Goal: Information Seeking & Learning: Learn about a topic

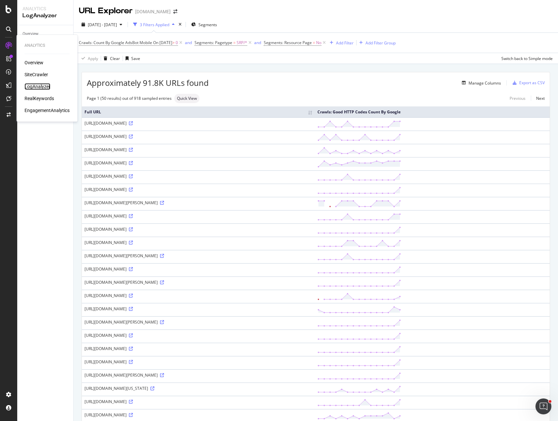
click at [39, 86] on div "LogAnalyzer" at bounding box center [38, 86] width 26 height 7
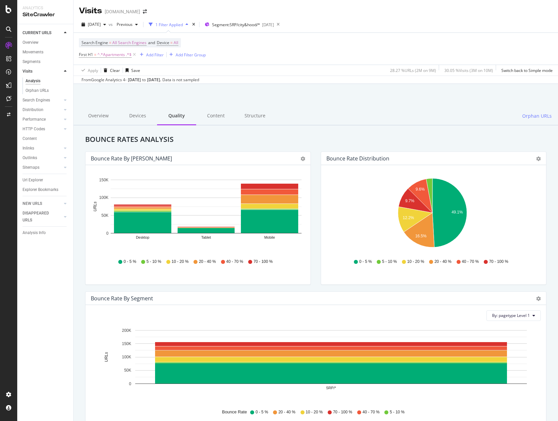
click at [421, 137] on h2 "Bounce Rates Analysis" at bounding box center [315, 139] width 471 height 8
click at [222, 93] on div at bounding box center [316, 101] width 469 height 28
click at [320, 49] on div "Search Engine = All Search Engines and Device = All First H1 = ^.*Apartments .*…" at bounding box center [316, 49] width 474 height 32
click at [247, 26] on span "Segment: SRP/city&hood/*" at bounding box center [236, 25] width 48 height 6
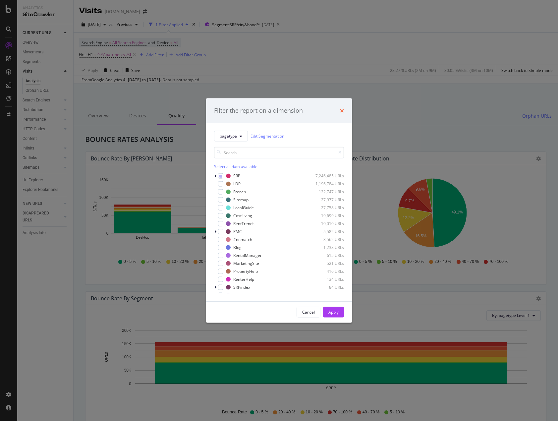
click at [340, 110] on icon "times" at bounding box center [342, 110] width 4 height 5
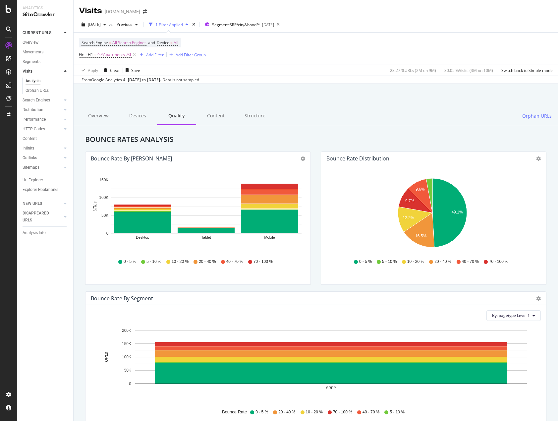
click at [153, 53] on div "Add Filter" at bounding box center [155, 55] width 18 height 6
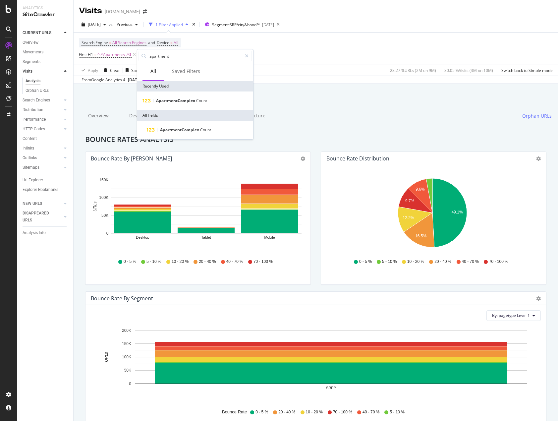
click at [226, 43] on div "Search Engine = All Search Engines and Device = All First H1 = ^.*Apartments .*…" at bounding box center [316, 49] width 474 height 32
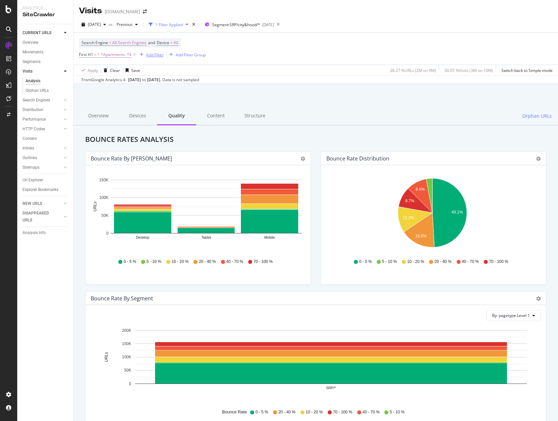
click at [155, 54] on div "Add Filter" at bounding box center [155, 55] width 18 height 6
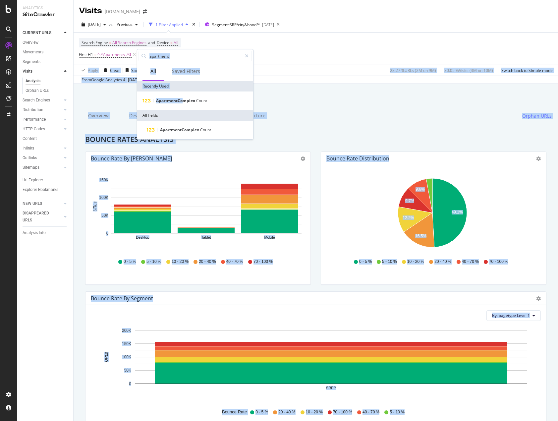
drag, startPoint x: 183, startPoint y: 103, endPoint x: 288, endPoint y: 59, distance: 114.4
click at [289, 59] on body "Analytics SiteCrawler CURRENT URLS Overview Movements Segments Visits Analysis …" at bounding box center [279, 210] width 558 height 421
click at [286, 55] on div "Search Engine = All Search Engines and Device = All First H1 = ^.*Apartments .*…" at bounding box center [316, 49] width 474 height 32
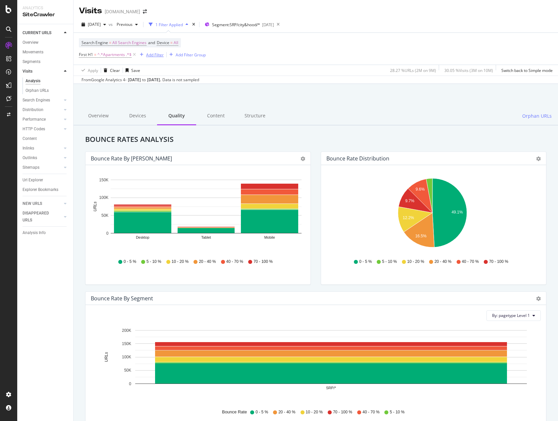
click at [152, 54] on div "Add Filter" at bounding box center [155, 55] width 18 height 6
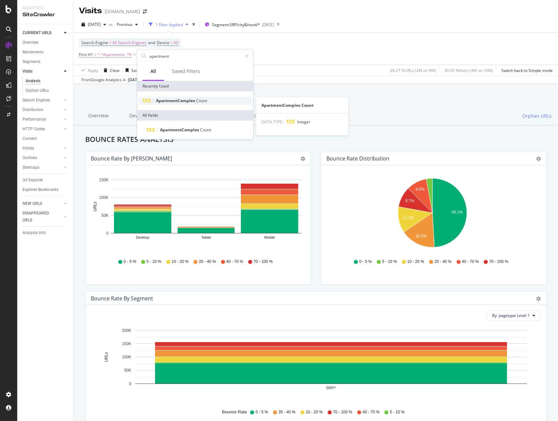
click at [199, 100] on span "Count" at bounding box center [201, 101] width 11 height 6
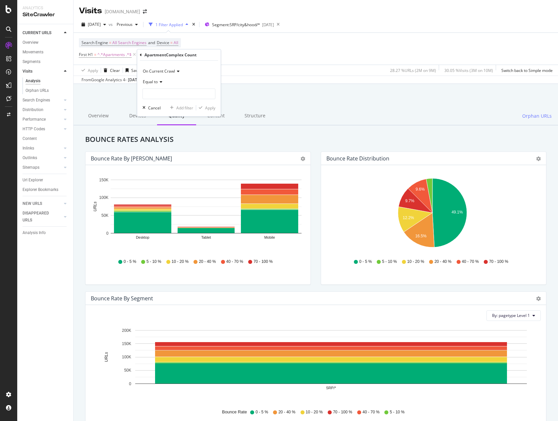
click at [160, 82] on icon at bounding box center [160, 82] width 5 height 4
click at [159, 96] on span "Equal to" at bounding box center [154, 96] width 16 height 6
click at [172, 85] on div "Equal to" at bounding box center [179, 82] width 73 height 11
click at [173, 91] on div "Equal to" at bounding box center [179, 95] width 71 height 9
click at [164, 91] on input "number" at bounding box center [179, 94] width 73 height 11
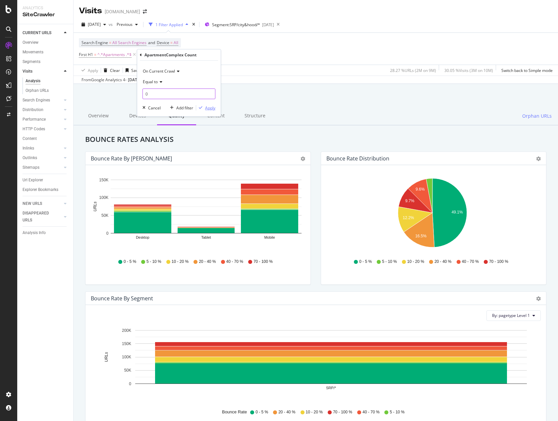
type input "0"
click at [208, 107] on div "Apply" at bounding box center [210, 108] width 10 height 6
click at [210, 109] on div "Content" at bounding box center [215, 116] width 39 height 18
click at [168, 93] on div at bounding box center [316, 101] width 469 height 28
click at [206, 109] on div "Content" at bounding box center [215, 116] width 39 height 18
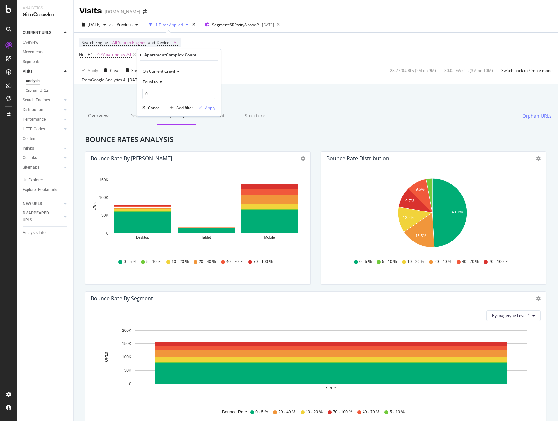
click at [264, 60] on div "Search Engine = All Search Engines and Device = All First H1 = ^.*Apartments .*…" at bounding box center [316, 49] width 474 height 32
click at [212, 105] on div at bounding box center [316, 101] width 469 height 28
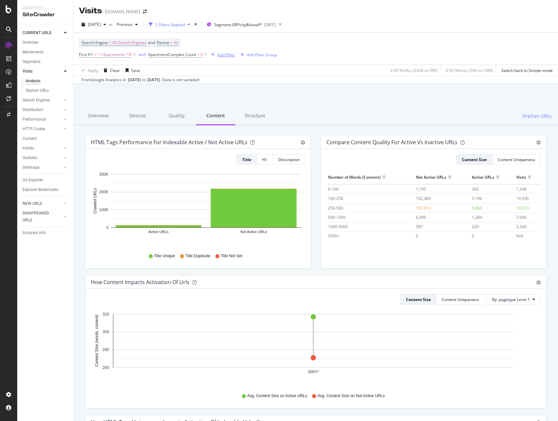
click at [229, 56] on div "Add Filter" at bounding box center [226, 55] width 18 height 6
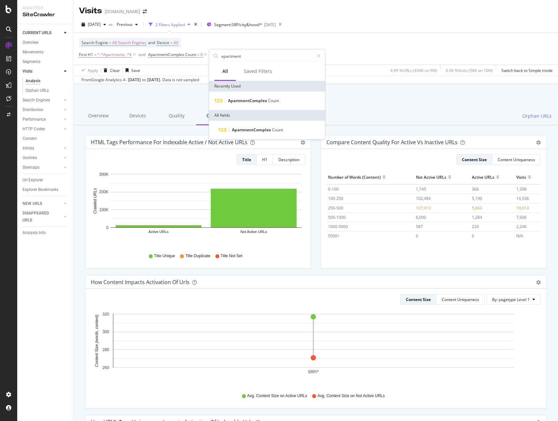
drag, startPoint x: 364, startPoint y: 38, endPoint x: 353, endPoint y: 43, distance: 11.4
click at [364, 38] on div "Search Engine = All Search Engines and Device = All First H1 = ^.*Apartments .*…" at bounding box center [316, 49] width 474 height 32
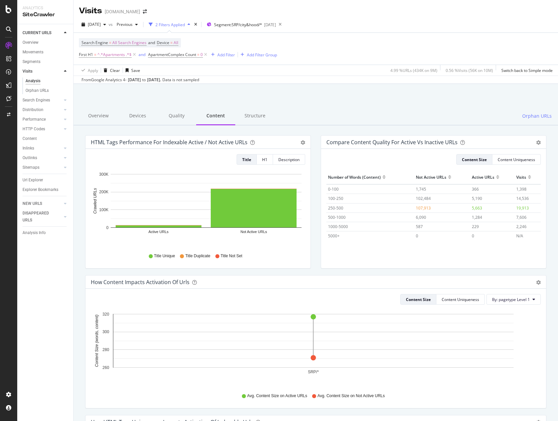
click at [327, 45] on div "Search Engine = All Search Engines and Device = All First H1 = ^.*Apartments .*…" at bounding box center [316, 49] width 474 height 32
click at [229, 56] on div "Add Filter" at bounding box center [226, 55] width 18 height 6
type input "isneigh"
click at [250, 98] on span "isNeighborhood" at bounding box center [248, 101] width 32 height 6
click at [223, 83] on icon at bounding box center [223, 82] width 5 height 4
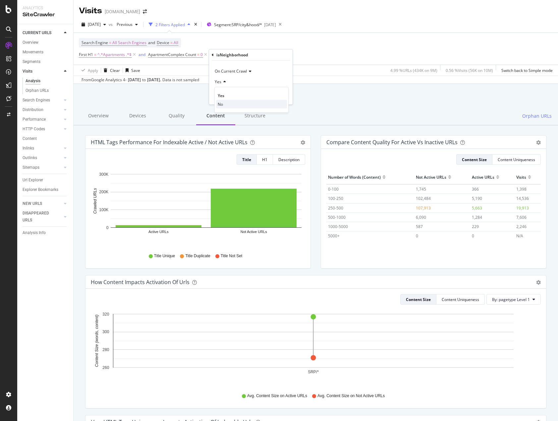
click at [224, 105] on div "No" at bounding box center [251, 104] width 71 height 9
click at [282, 94] on div "Apply" at bounding box center [282, 96] width 10 height 6
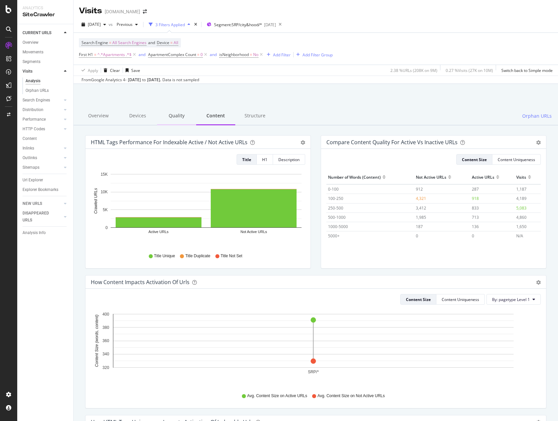
click at [185, 118] on div "Quality" at bounding box center [176, 116] width 39 height 18
click at [174, 119] on div "Quality" at bounding box center [176, 116] width 39 height 18
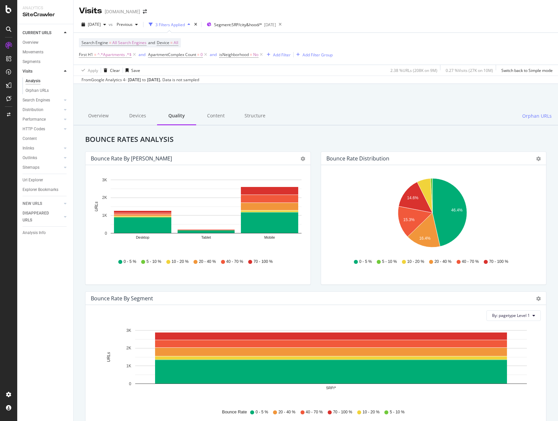
click at [315, 140] on h2 "Bounce Rates Analysis" at bounding box center [315, 139] width 471 height 8
click at [250, 56] on span "isNeighborhood = No" at bounding box center [238, 55] width 39 height 6
click at [235, 81] on icon at bounding box center [233, 81] width 5 height 4
click at [236, 97] on div "Yes" at bounding box center [262, 94] width 71 height 9
click at [288, 96] on div "Apply" at bounding box center [293, 95] width 10 height 6
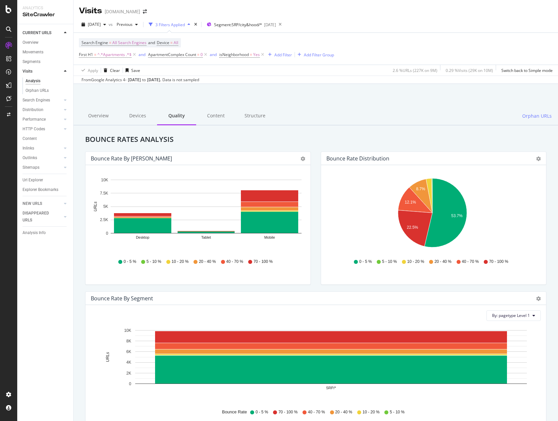
drag, startPoint x: 206, startPoint y: 54, endPoint x: 191, endPoint y: 63, distance: 16.8
click at [178, 63] on div "Search Engine = All Search Engines and Device = All First H1 = ^.*Apartments .*…" at bounding box center [316, 49] width 474 height 32
click at [185, 56] on span "ApartmentComplex Count" at bounding box center [172, 55] width 48 height 6
click at [169, 91] on input "0" at bounding box center [190, 93] width 73 height 11
click at [152, 55] on icon at bounding box center [152, 54] width 2 height 4
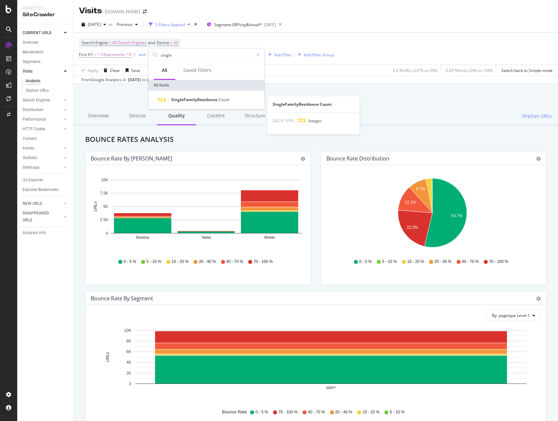
type input "single"
click at [215, 95] on div "SingleFamilyResidence Count" at bounding box center [206, 99] width 116 height 19
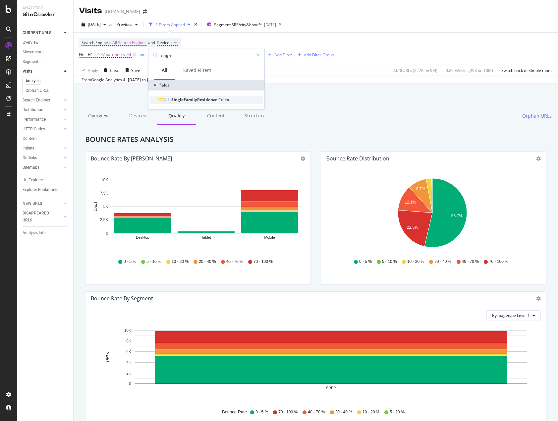
click at [213, 100] on span "SingleFamilyResidence" at bounding box center [194, 100] width 47 height 6
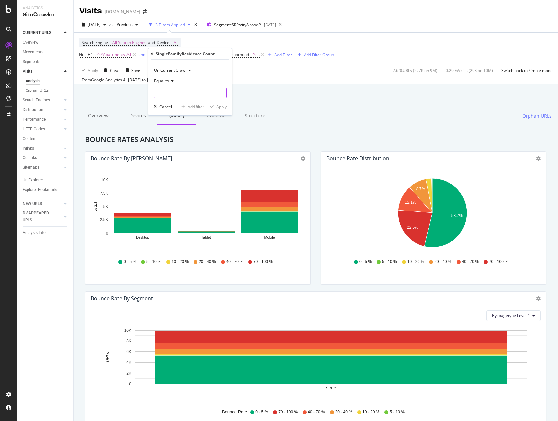
drag, startPoint x: 167, startPoint y: 90, endPoint x: 171, endPoint y: 92, distance: 5.2
click at [168, 91] on input "number" at bounding box center [190, 93] width 73 height 11
type input "0"
click at [218, 108] on div "Apply" at bounding box center [221, 107] width 10 height 6
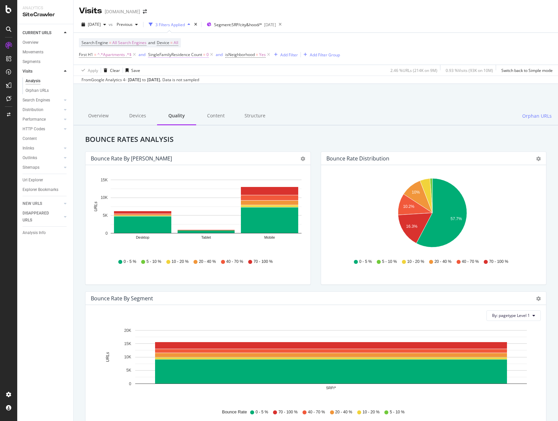
click at [193, 56] on span "SingleFamilyResidence Count" at bounding box center [175, 55] width 54 height 6
click at [170, 91] on input "0" at bounding box center [190, 93] width 73 height 11
drag, startPoint x: 170, startPoint y: 91, endPoint x: 140, endPoint y: 89, distance: 30.6
click at [140, 89] on body "Analytics SiteCrawler CURRENT URLS Overview Movements Segments Visits Analysis …" at bounding box center [279, 210] width 558 height 421
drag, startPoint x: 173, startPoint y: 92, endPoint x: 152, endPoint y: 89, distance: 21.2
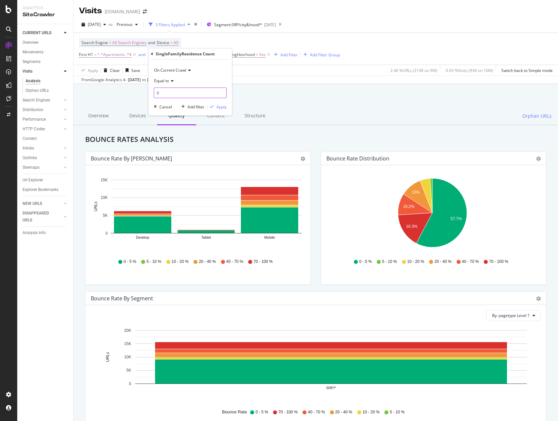
click at [152, 89] on div "On Current Crawl Equal to 0 Cancel Add filter Apply" at bounding box center [190, 88] width 84 height 56
click at [177, 56] on div "SingleFamilyResidence Count" at bounding box center [185, 54] width 59 height 6
click at [152, 54] on icon at bounding box center [152, 54] width 2 height 4
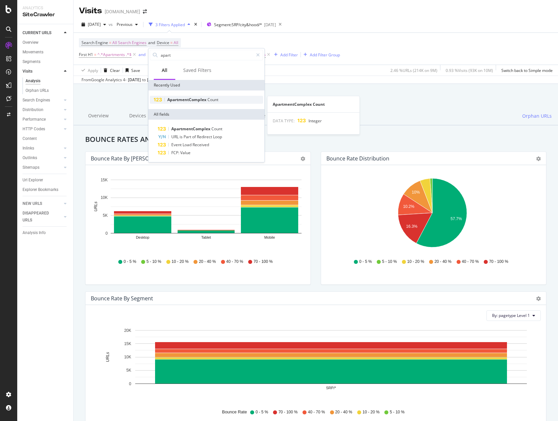
type input "apart"
click at [195, 102] on span "ApartmentComplex" at bounding box center [187, 100] width 40 height 6
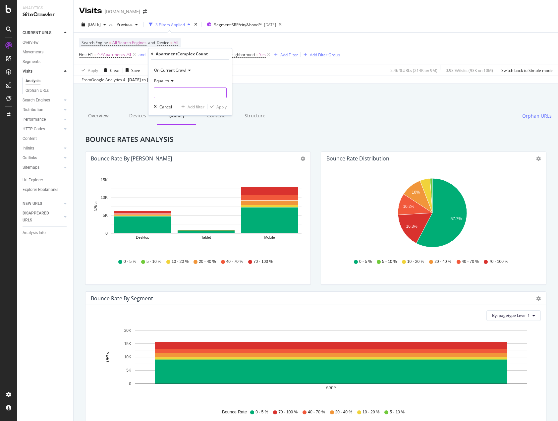
click at [168, 91] on input "number" at bounding box center [190, 93] width 73 height 11
type input "0"
click at [222, 106] on div "Apply" at bounding box center [221, 107] width 10 height 6
click at [220, 108] on div "Content" at bounding box center [215, 116] width 39 height 18
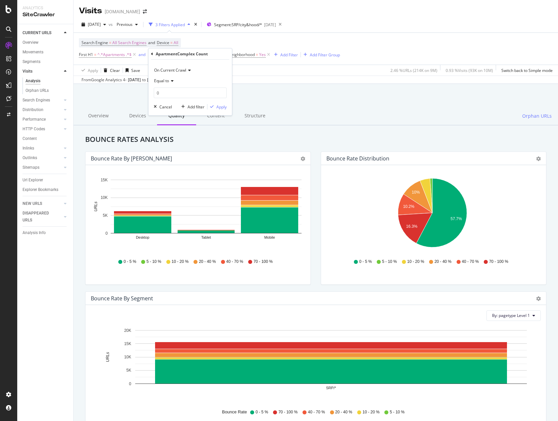
click at [169, 93] on div at bounding box center [316, 101] width 469 height 28
click at [267, 91] on div at bounding box center [316, 101] width 469 height 28
click at [287, 79] on div "From Google Analytics 4 - Aug. 02, 2025 to Aug. 30, 2025 . Data is not sampled" at bounding box center [316, 80] width 485 height 8
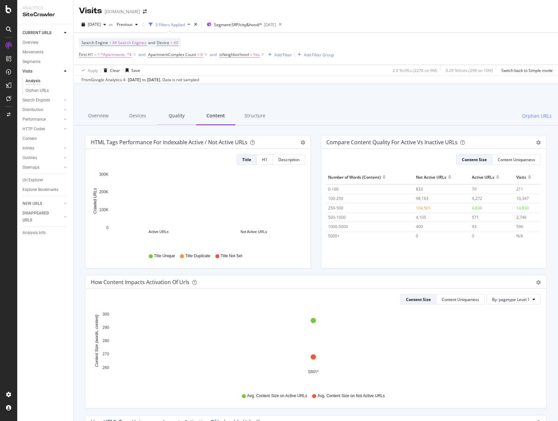
click at [178, 116] on div "Quality" at bounding box center [176, 116] width 39 height 18
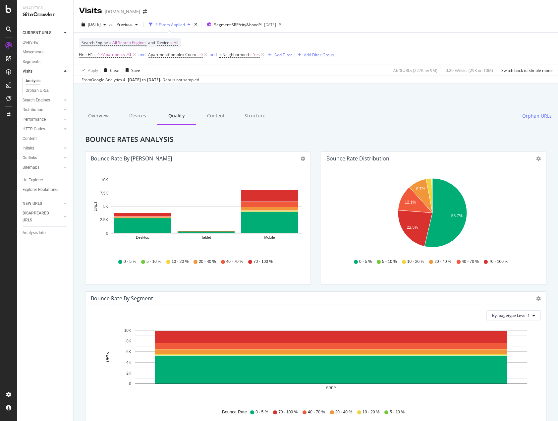
drag, startPoint x: 425, startPoint y: 15, endPoint x: 428, endPoint y: 10, distance: 5.7
click at [425, 15] on div "Visits Apartments.com" at bounding box center [316, 8] width 485 height 17
click at [41, 88] on div "LogAnalyzer" at bounding box center [38, 86] width 26 height 7
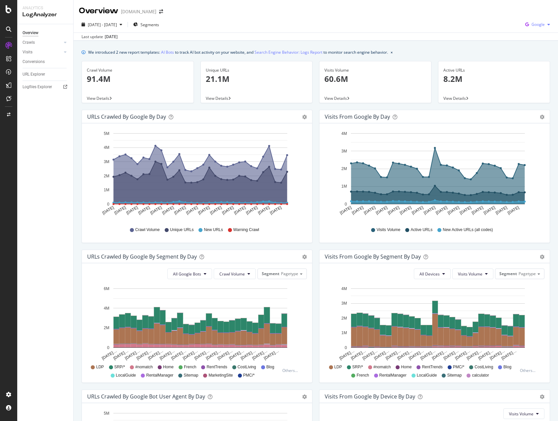
click at [545, 24] on div "button" at bounding box center [549, 25] width 8 height 4
click at [539, 63] on span "OpenAI" at bounding box center [538, 62] width 25 height 6
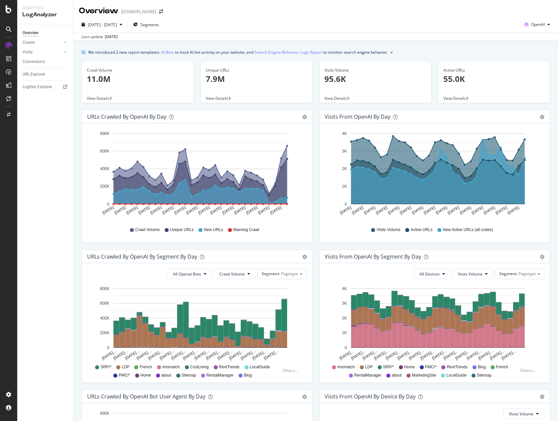
click at [524, 225] on div "Visits Volume Active URLs New Active URLs (all codes)" at bounding box center [434, 229] width 213 height 15
click at [316, 105] on div "Visits Volume 95.6K View Details" at bounding box center [375, 85] width 119 height 49
click at [117, 26] on span "2025 Aug. 11th - Sep. 9th" at bounding box center [102, 25] width 29 height 6
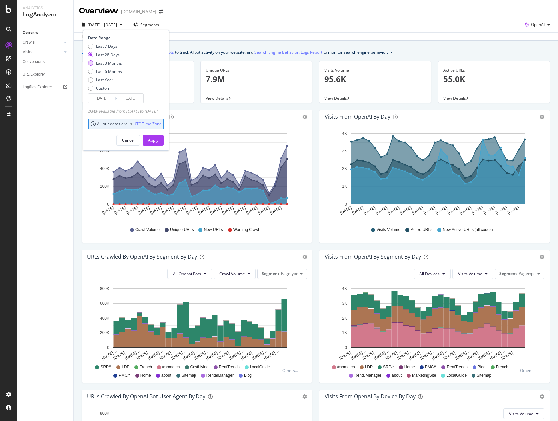
click at [108, 63] on div "Last 3 Months" at bounding box center [109, 63] width 26 height 6
click at [110, 72] on div "Last 6 Months" at bounding box center [109, 72] width 26 height 6
type input "2025/03/10"
click at [158, 140] on div "Apply" at bounding box center [153, 140] width 10 height 6
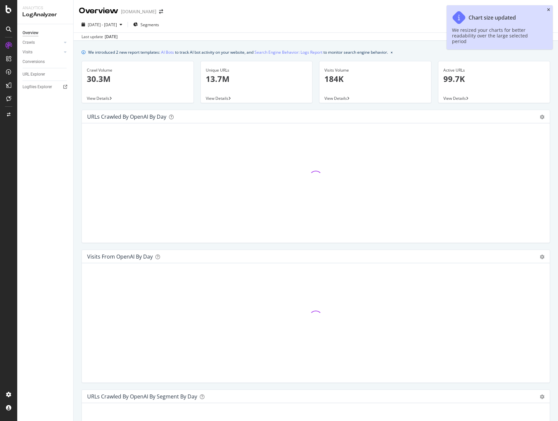
click at [548, 10] on icon "close toast" at bounding box center [548, 10] width 3 height 4
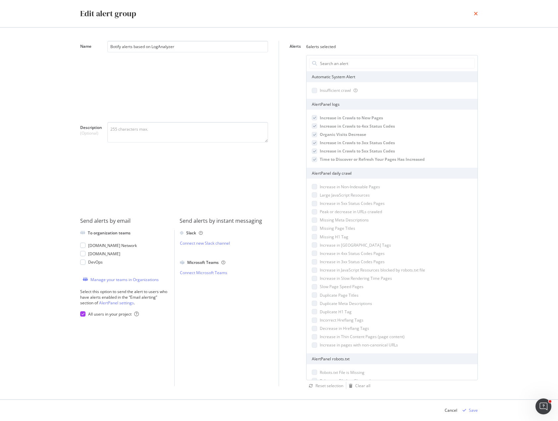
click at [476, 14] on icon "times" at bounding box center [476, 13] width 4 height 5
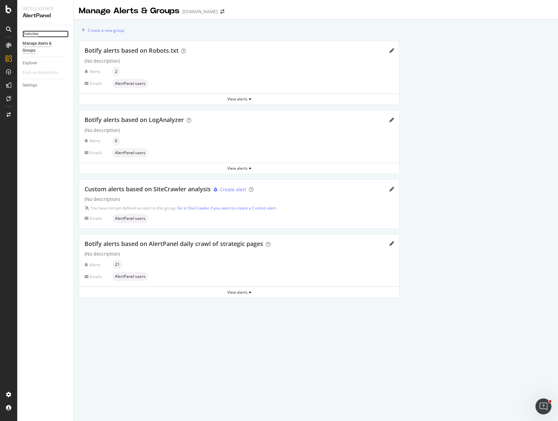
click at [30, 33] on div "Overview" at bounding box center [31, 33] width 16 height 7
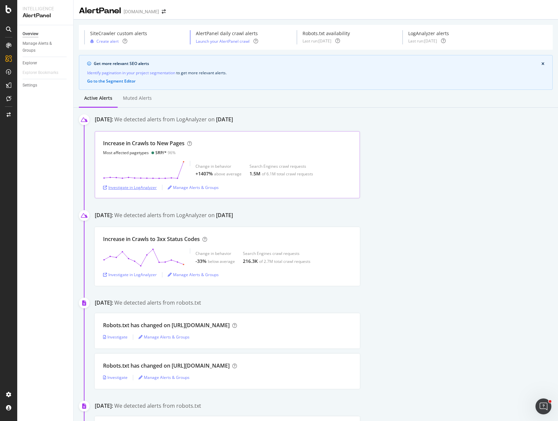
click at [133, 187] on div "Investigate in LogAnalyzer" at bounding box center [130, 188] width 54 height 6
click at [129, 188] on div "Investigate in LogAnalyzer" at bounding box center [130, 188] width 54 height 6
click at [139, 188] on div "Investigate in LogAnalyzer" at bounding box center [130, 188] width 54 height 6
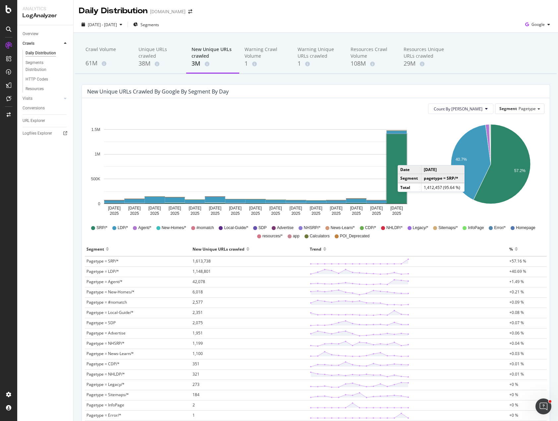
click at [404, 158] on rect "A chart." at bounding box center [397, 169] width 20 height 70
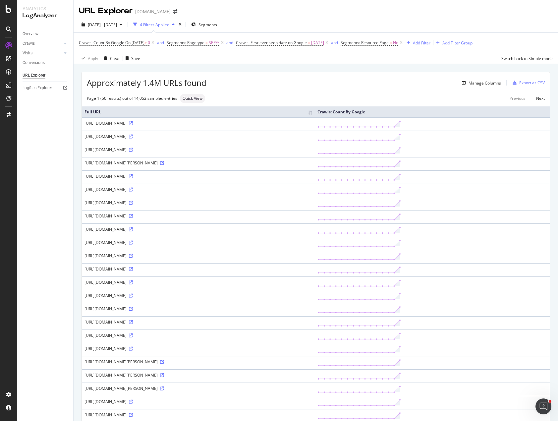
click at [281, 14] on div "URL Explorer Homes.com" at bounding box center [316, 8] width 485 height 17
click at [260, 12] on div "URL Explorer Homes.com" at bounding box center [316, 8] width 485 height 17
drag, startPoint x: 272, startPoint y: 188, endPoint x: 82, endPoint y: 189, distance: 189.9
click at [82, 189] on td "https://www.homes.com/baton-rouge-la/baton-rouge-magnet-high-school/s-csmgh9f23…" at bounding box center [198, 190] width 233 height 13
copy div "https://www.homes.com/baton-rouge-la/baton-rouge-magnet-high-school/s-csmgh9f23…"
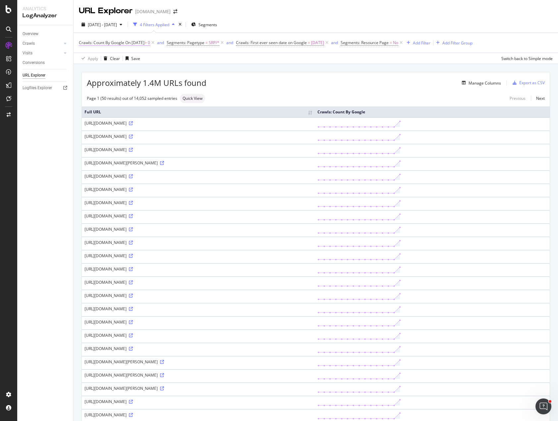
click at [129, 43] on span "On 2025-09-08" at bounding box center [134, 43] width 19 height 6
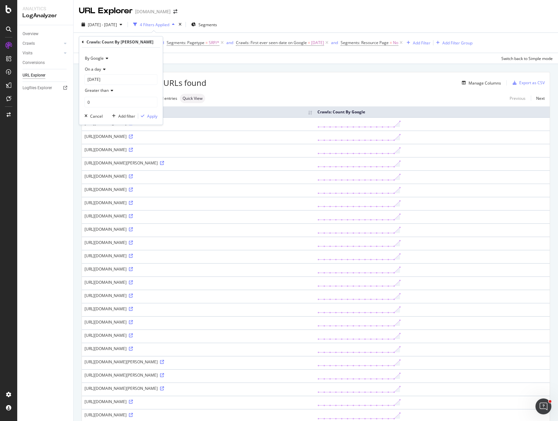
click at [107, 61] on div "By Google" at bounding box center [121, 58] width 73 height 11
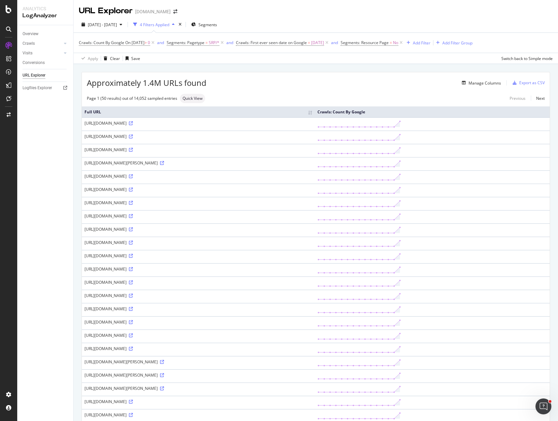
click at [233, 60] on div "Apply Clear Save Switch back to Simple mode" at bounding box center [316, 58] width 485 height 11
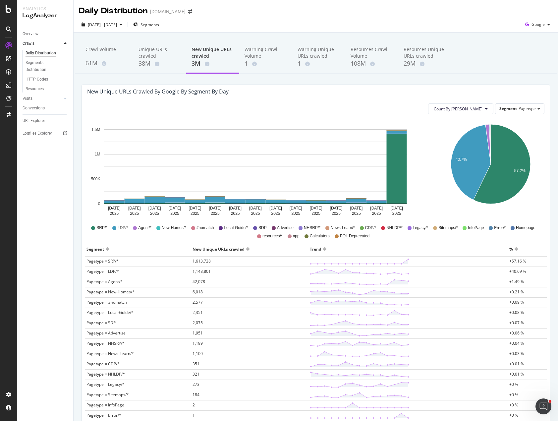
click at [236, 106] on div "Count By Day Segment Pagetype" at bounding box center [315, 108] width 457 height 11
click at [496, 88] on div "New Unique URLs crawled by google by Segment by Day" at bounding box center [310, 91] width 447 height 7
click at [106, 51] on div "Crawl Volume" at bounding box center [107, 52] width 42 height 13
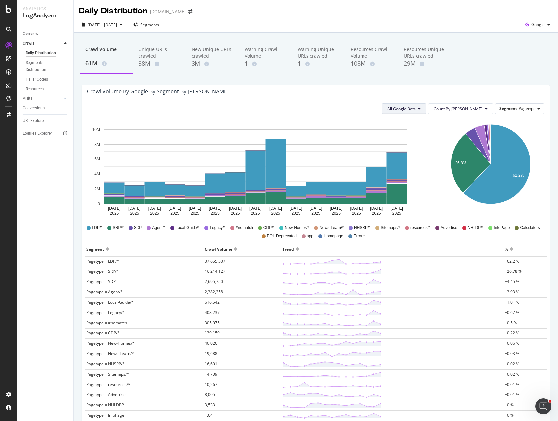
click at [427, 112] on button "All Google Bots" at bounding box center [404, 108] width 45 height 11
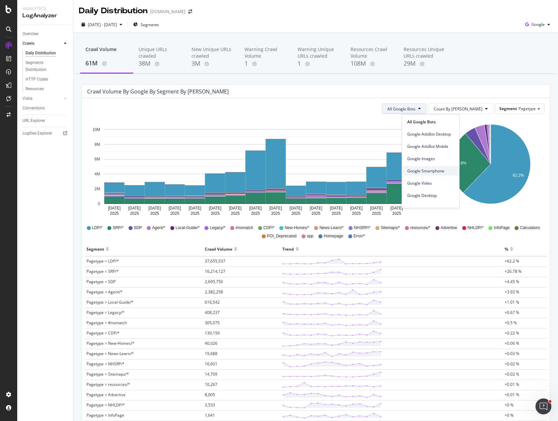
click at [441, 170] on span "Google Smartphone" at bounding box center [430, 171] width 47 height 6
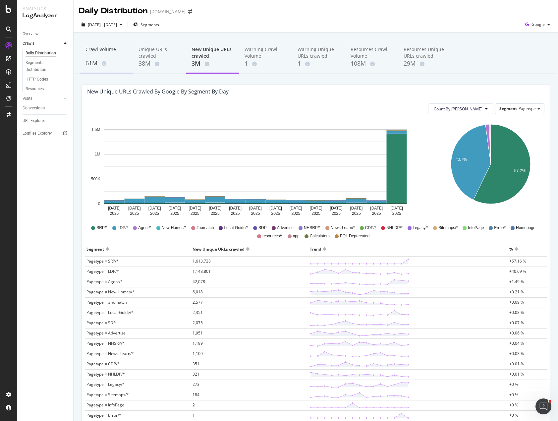
click at [92, 52] on div "Crawl Volume" at bounding box center [107, 52] width 42 height 13
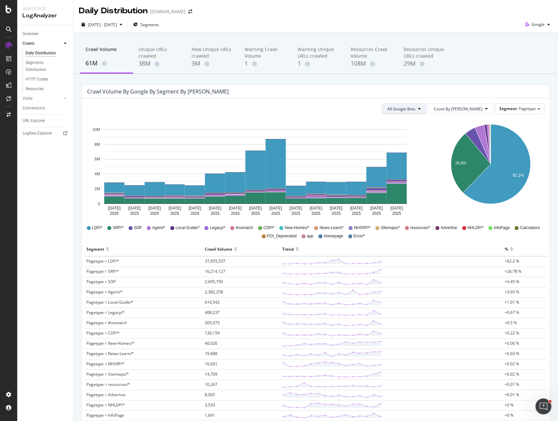
click at [415, 107] on span "All Google Bots" at bounding box center [401, 109] width 28 height 6
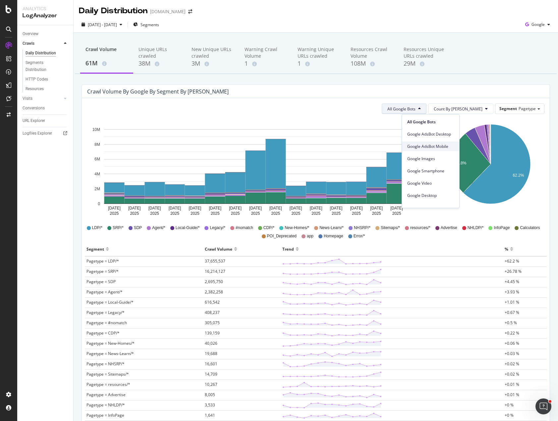
click at [437, 145] on span "Google AdsBot Mobile" at bounding box center [430, 147] width 47 height 6
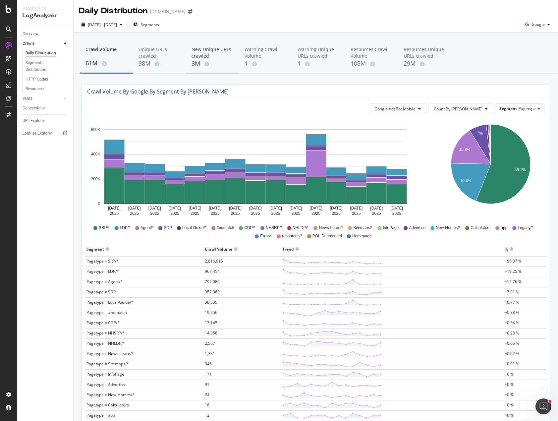
click at [203, 57] on div "New Unique URLs crawled" at bounding box center [213, 52] width 42 height 13
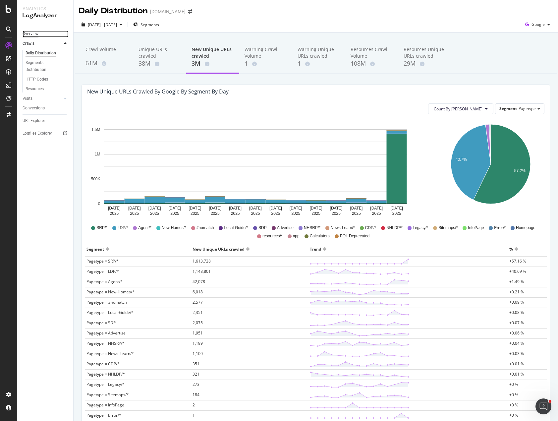
click at [30, 34] on div "Overview" at bounding box center [31, 33] width 16 height 7
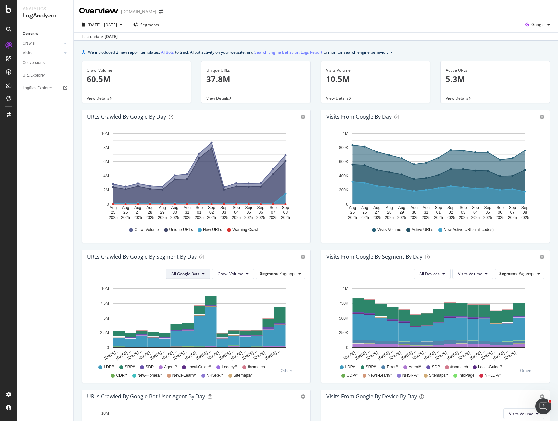
click at [188, 273] on span "All Google Bots" at bounding box center [185, 274] width 28 height 6
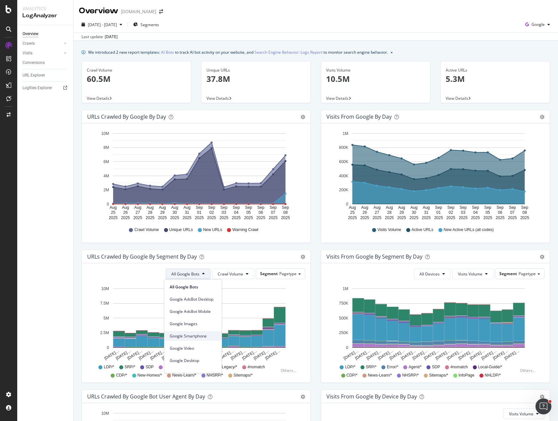
click at [205, 335] on span "Google Smartphone" at bounding box center [193, 336] width 47 height 6
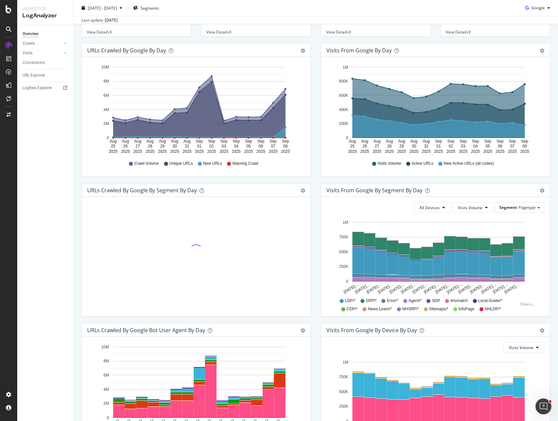
scroll to position [33, 0]
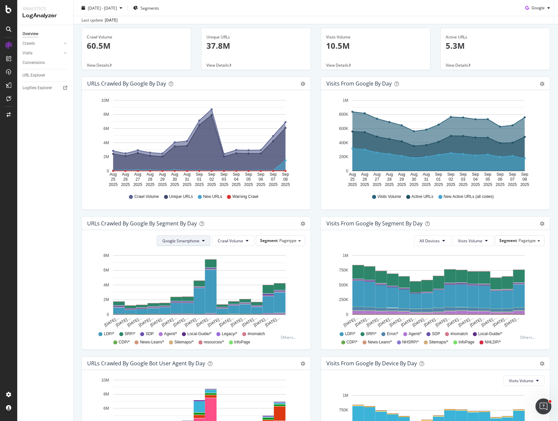
click at [200, 241] on button "Google Smartphone" at bounding box center [184, 240] width 54 height 11
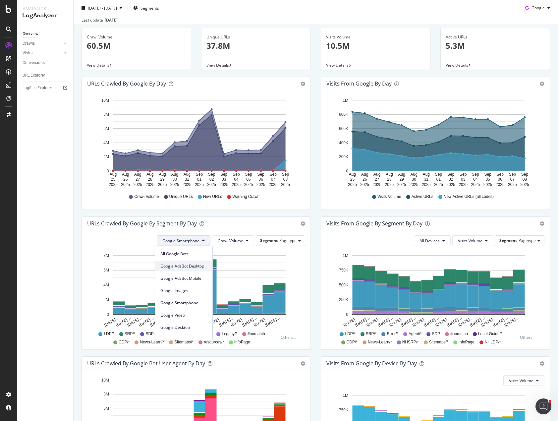
click at [199, 270] on div "Google AdsBot Desktop" at bounding box center [183, 266] width 57 height 10
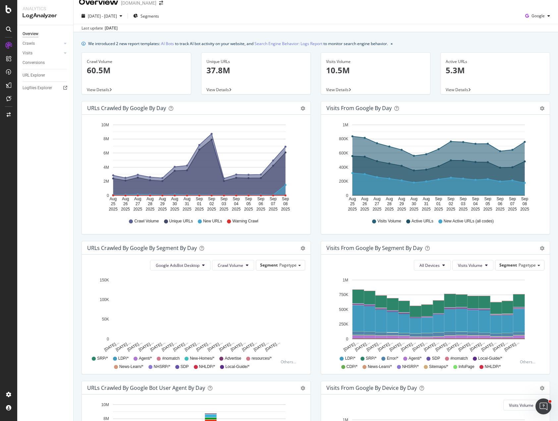
scroll to position [0, 0]
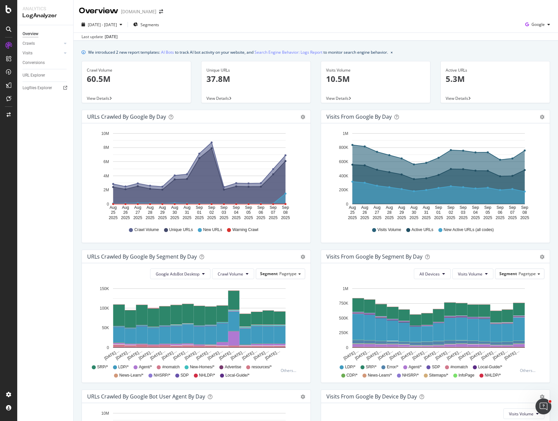
click at [316, 202] on div "Visits from Google by day Area Table Hold CTRL while clicking to filter the rep…" at bounding box center [435, 180] width 239 height 140
click at [35, 42] on link "Crawls" at bounding box center [42, 43] width 39 height 7
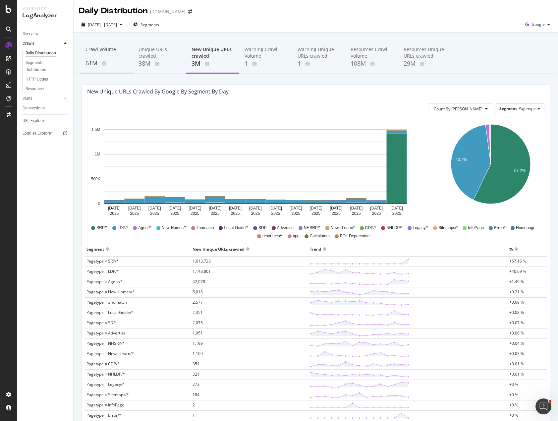
click at [107, 50] on div "Crawl Volume" at bounding box center [107, 52] width 42 height 13
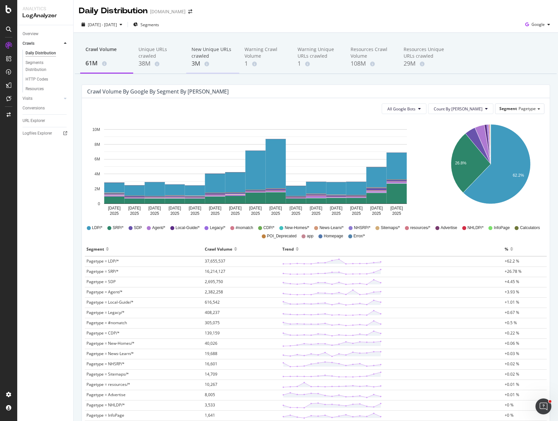
click at [197, 53] on div "New Unique URLs crawled" at bounding box center [213, 52] width 42 height 13
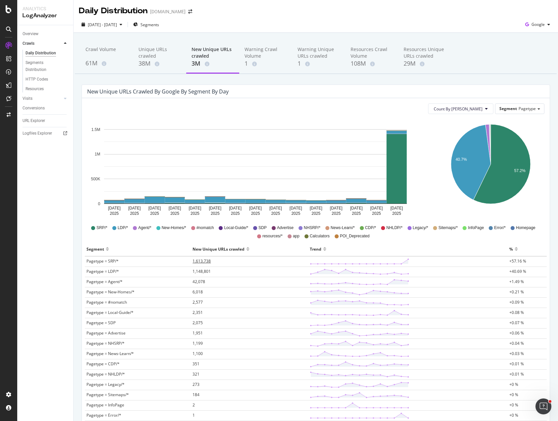
click at [203, 261] on span "1,613,738" at bounding box center [202, 261] width 18 height 6
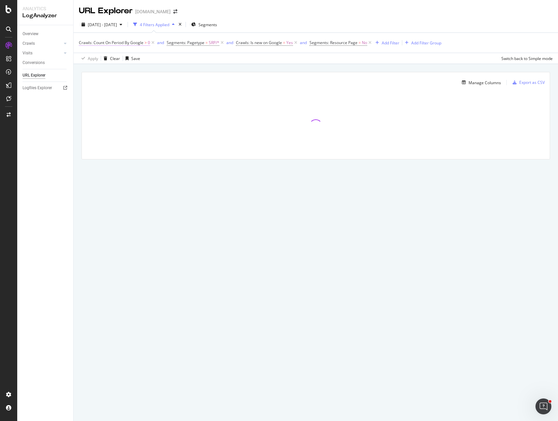
click at [125, 43] on span "Crawls: Count On Period By Google" at bounding box center [111, 43] width 65 height 6
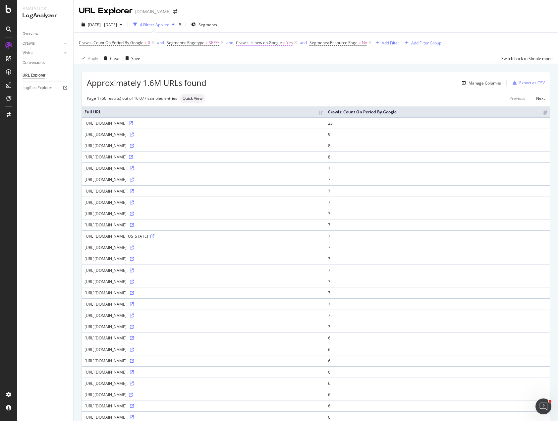
click at [260, 44] on span "Crawls: Is new on Google" at bounding box center [259, 43] width 46 height 6
click at [262, 56] on icon at bounding box center [264, 58] width 5 height 4
click at [197, 60] on div "Apply Clear Save Switch back to Simple mode" at bounding box center [316, 58] width 485 height 11
click at [137, 45] on span "Crawls: Count On Period By Google" at bounding box center [111, 43] width 65 height 6
click at [99, 56] on span "By Google" at bounding box center [94, 58] width 19 height 6
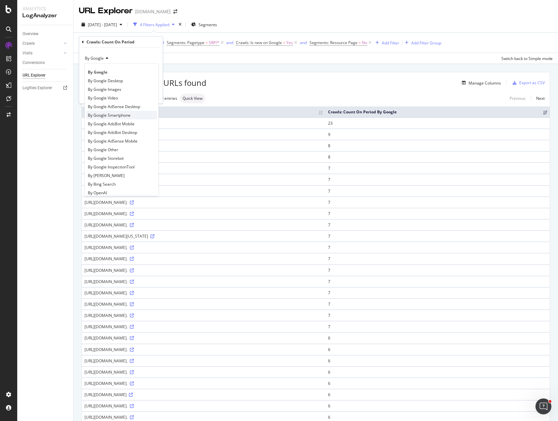
click at [132, 115] on div "By Google Smartphone" at bounding box center [121, 115] width 71 height 9
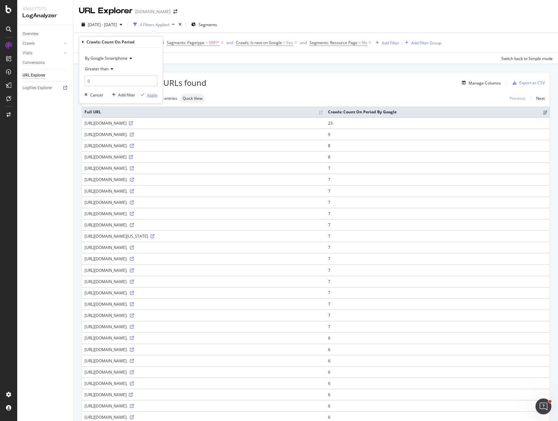
click at [149, 94] on div "Apply" at bounding box center [152, 95] width 10 height 6
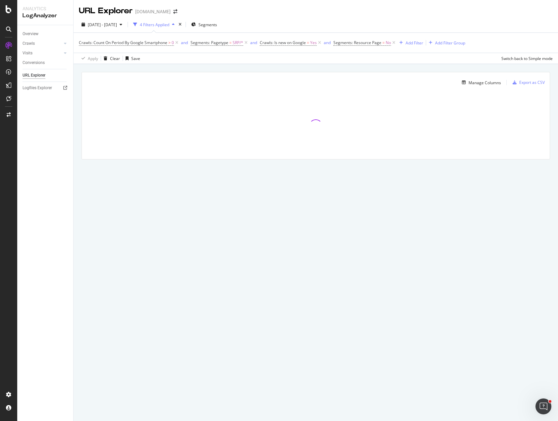
click at [78, 85] on div "Manage Columns Export as CSV Full URL Crawls: Count On Period By Google" at bounding box center [316, 123] width 485 height 119
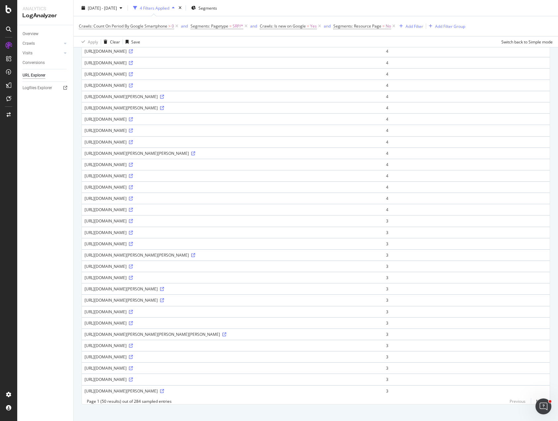
scroll to position [298, 0]
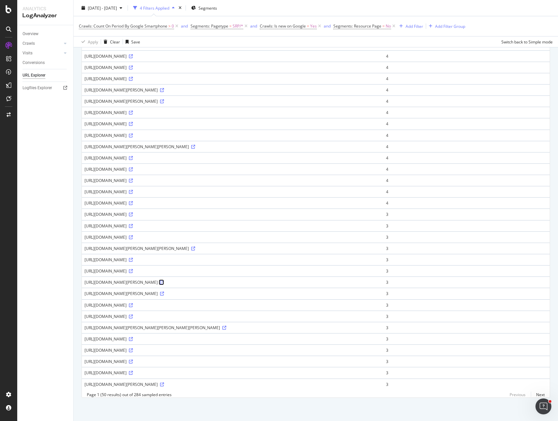
click at [164, 280] on icon at bounding box center [162, 282] width 4 height 4
